Goal: Find specific page/section: Find specific page/section

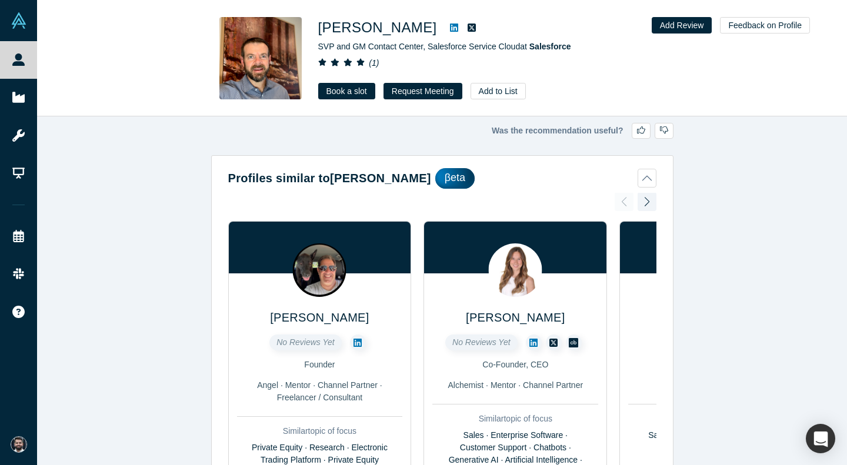
click at [23, 17] on img at bounding box center [19, 20] width 16 height 16
